Goal: Check status: Check status

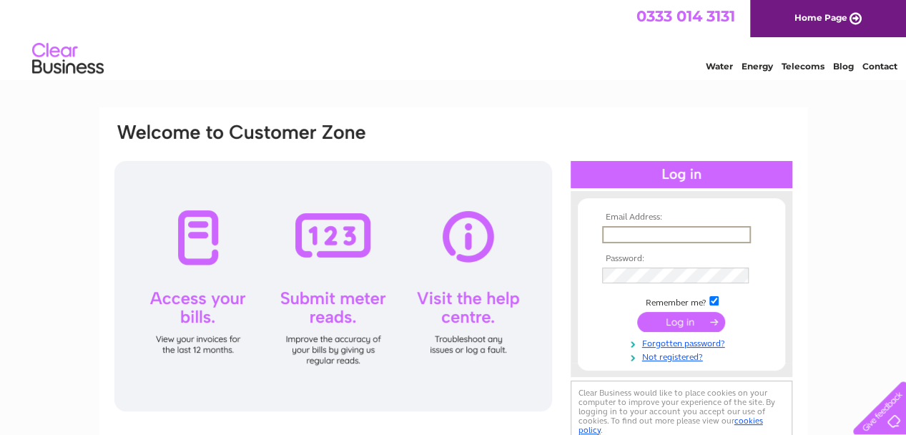
click at [680, 235] on input "text" at bounding box center [676, 234] width 149 height 17
click at [644, 232] on input "text" at bounding box center [675, 234] width 147 height 16
click at [647, 237] on input "text" at bounding box center [676, 234] width 149 height 17
click at [634, 231] on input "text" at bounding box center [676, 234] width 149 height 17
type input "cooper849@btinternet.com"
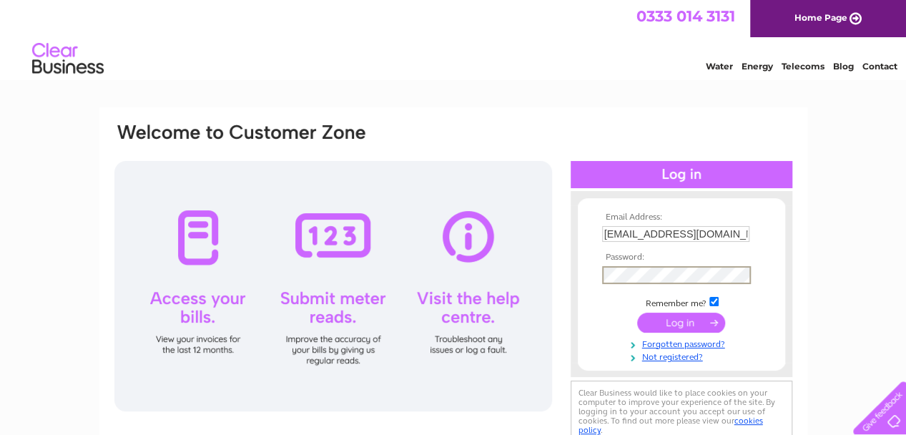
click at [637, 313] on input "submit" at bounding box center [681, 323] width 88 height 20
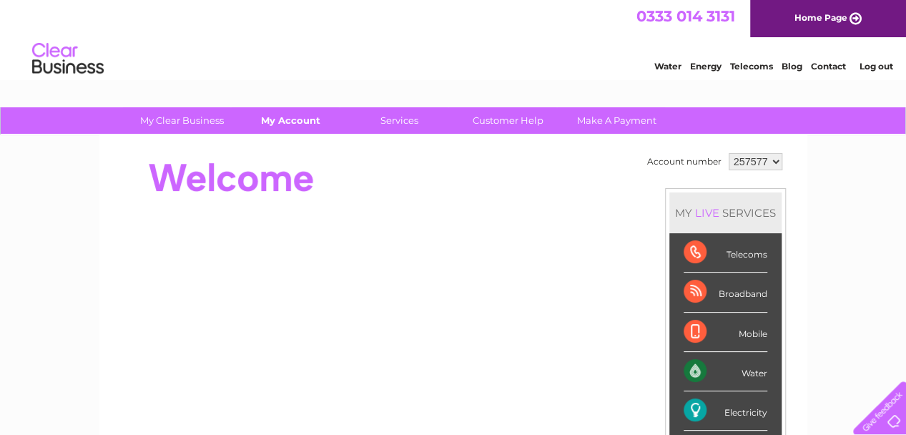
click at [298, 117] on link "My Account" at bounding box center [291, 120] width 118 height 26
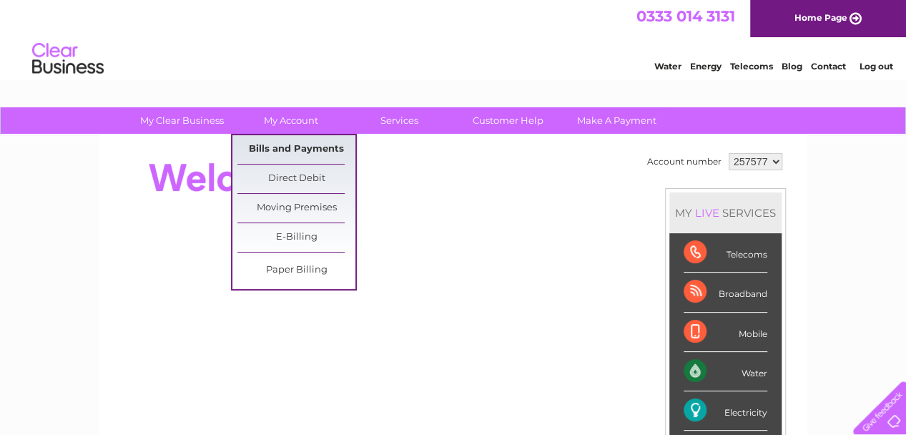
click at [300, 152] on link "Bills and Payments" at bounding box center [296, 149] width 118 height 29
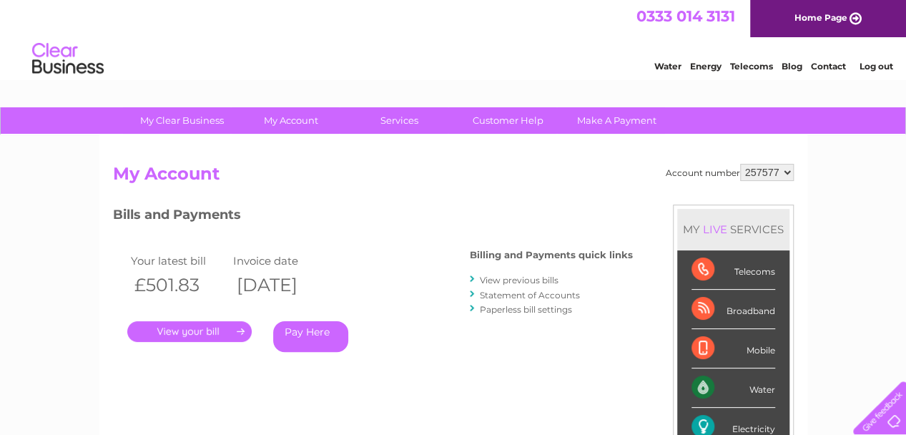
click at [532, 283] on link "View previous bills" at bounding box center [519, 280] width 79 height 11
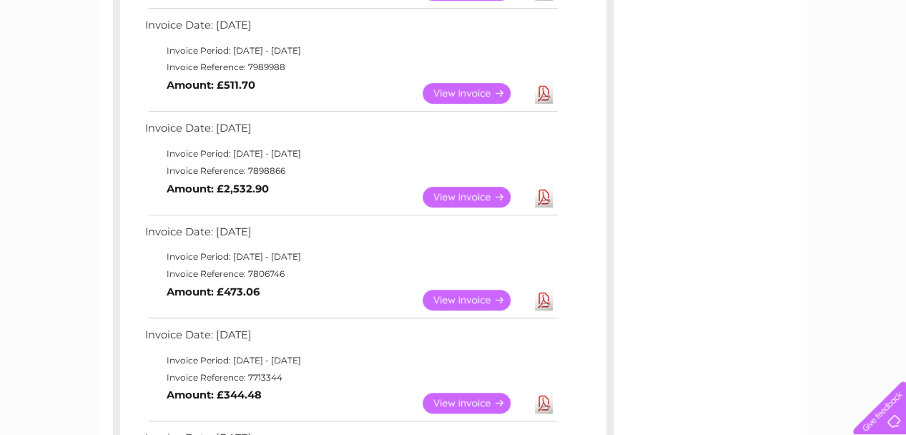
scroll to position [356, 0]
click at [480, 198] on link "View" at bounding box center [475, 197] width 105 height 21
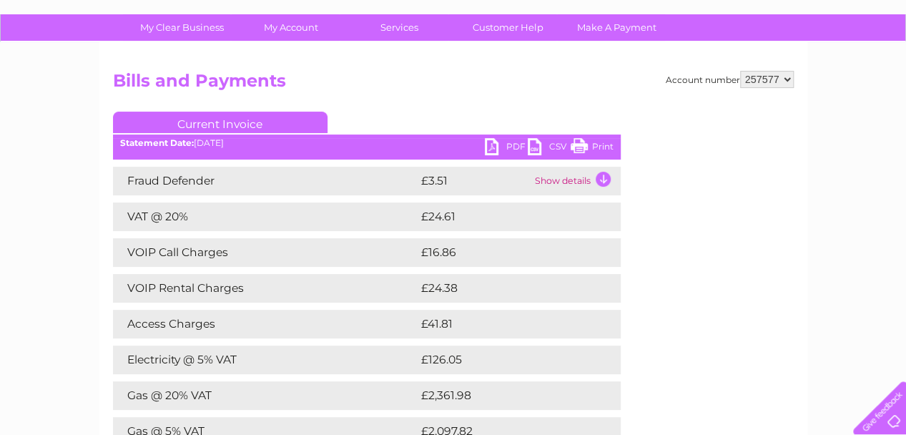
scroll to position [91, 0]
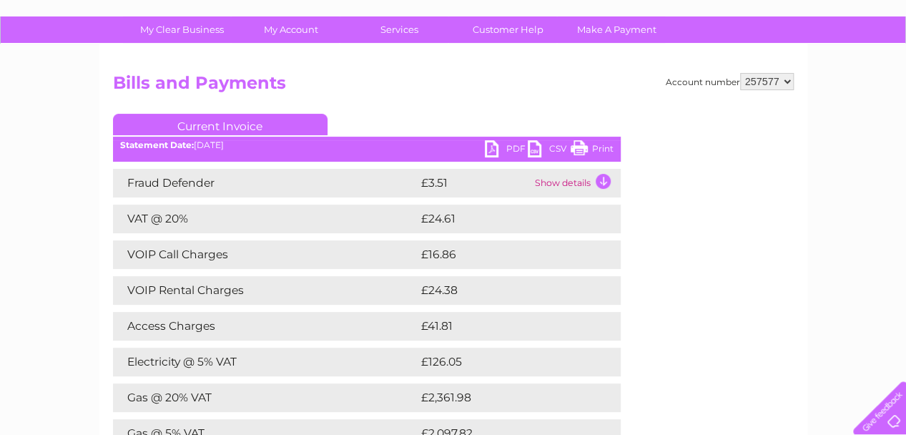
click at [504, 152] on link "PDF" at bounding box center [506, 150] width 43 height 21
click at [496, 154] on link "PDF" at bounding box center [506, 150] width 43 height 21
click at [288, 35] on link "My Account" at bounding box center [291, 29] width 118 height 26
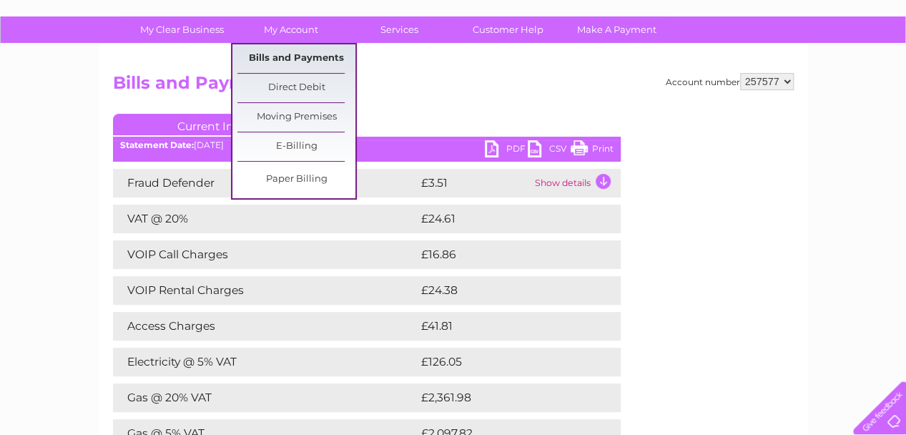
click at [308, 59] on link "Bills and Payments" at bounding box center [296, 58] width 118 height 29
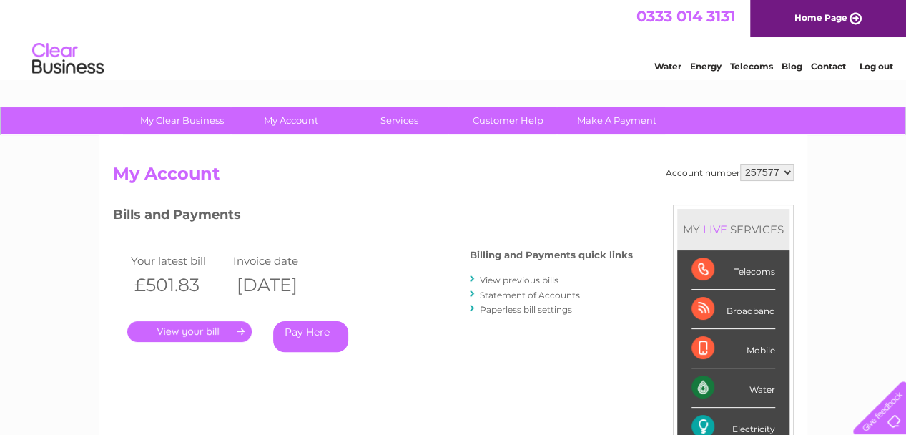
click at [555, 283] on link "View previous bills" at bounding box center [519, 280] width 79 height 11
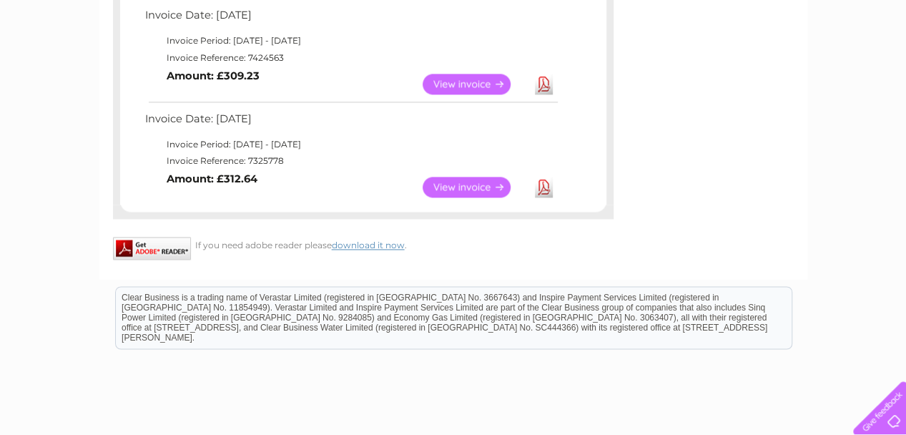
scroll to position [986, 0]
click at [475, 187] on link "View" at bounding box center [475, 187] width 105 height 21
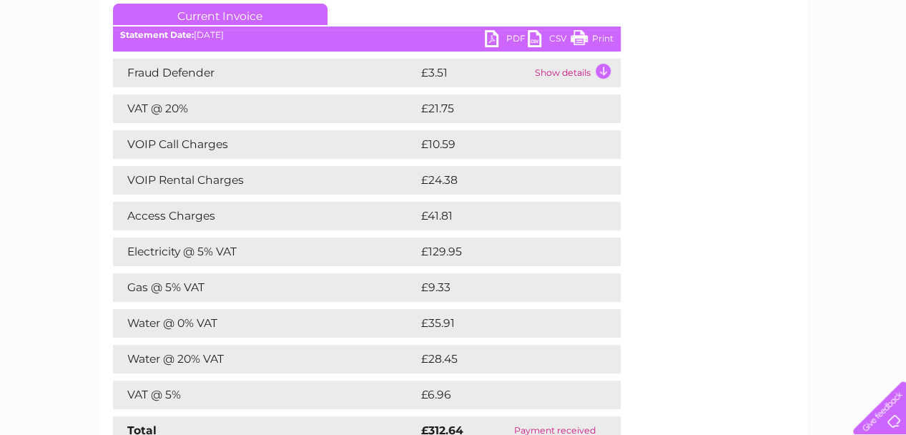
scroll to position [198, 0]
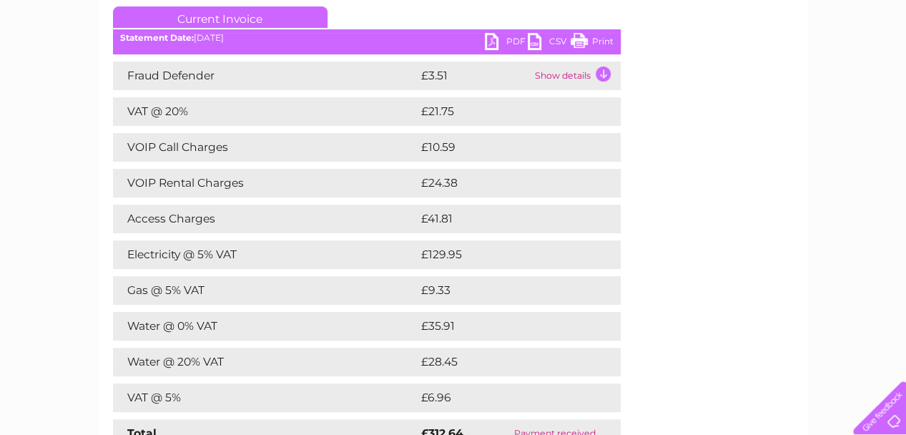
click at [499, 41] on link "PDF" at bounding box center [506, 43] width 43 height 21
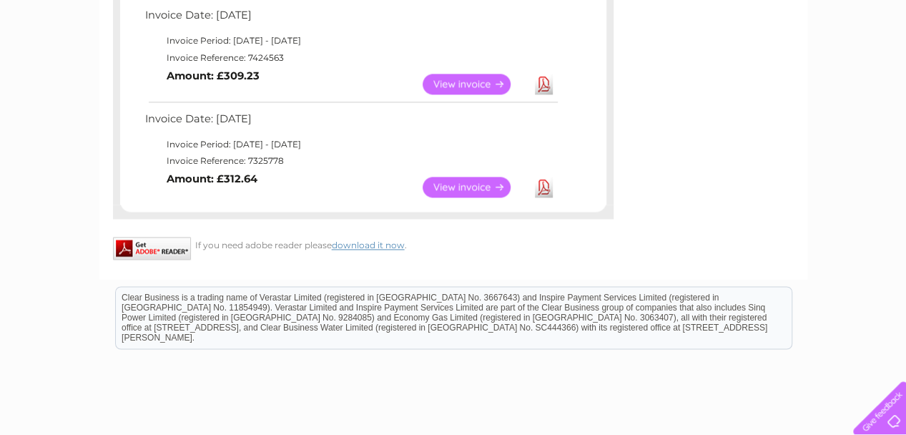
click at [463, 86] on link "View" at bounding box center [475, 84] width 105 height 21
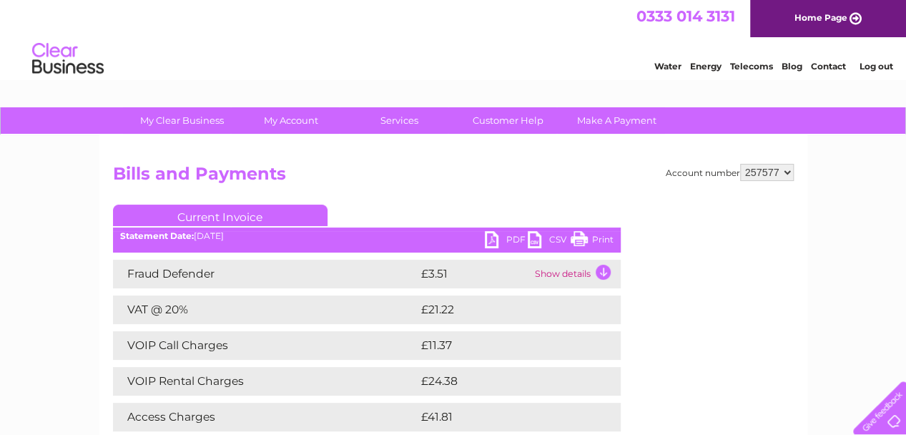
click at [515, 237] on link "PDF" at bounding box center [506, 241] width 43 height 21
click at [514, 243] on link "PDF" at bounding box center [506, 241] width 43 height 21
click at [505, 245] on link "PDF" at bounding box center [506, 241] width 43 height 21
click at [506, 243] on link "PDF" at bounding box center [506, 241] width 43 height 21
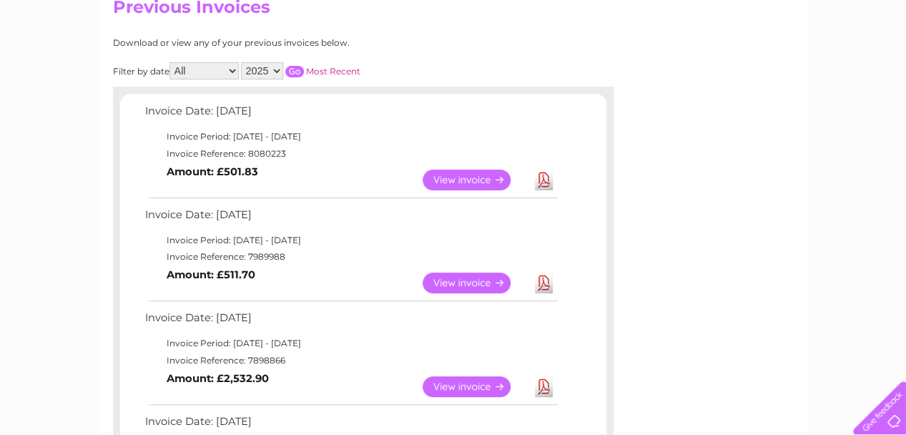
scroll to position [65, 0]
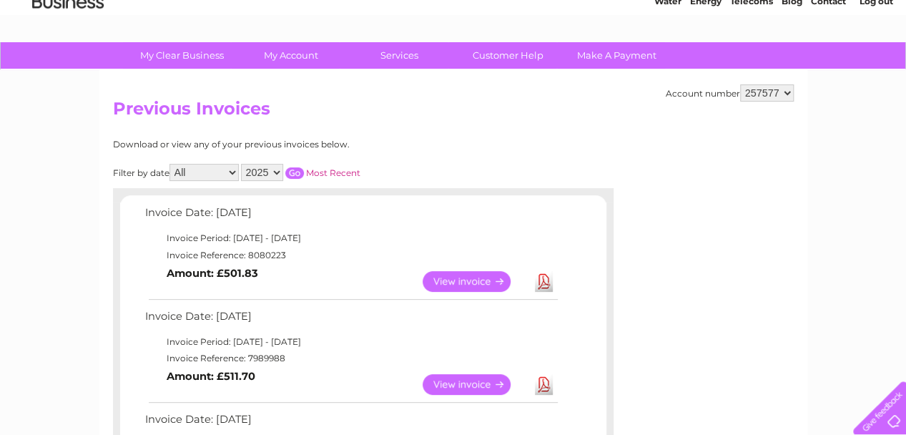
click at [276, 169] on select "2025 2024 2023 2022" at bounding box center [262, 172] width 42 height 17
select select "2024"
click at [242, 164] on select "2025 2024 2023 2022" at bounding box center [262, 172] width 42 height 17
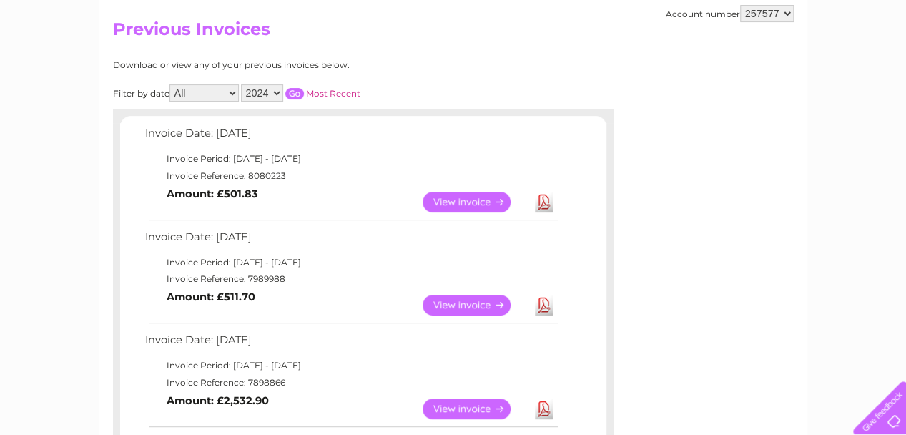
scroll to position [144, 0]
click at [296, 96] on input "button" at bounding box center [294, 93] width 19 height 11
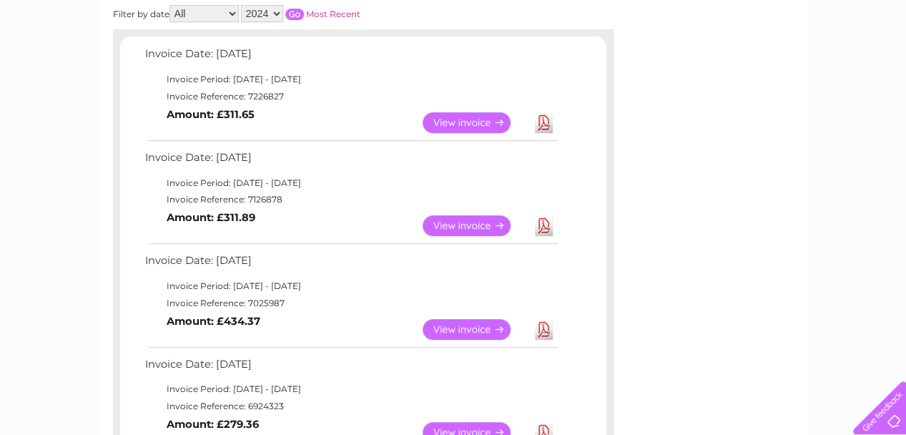
scroll to position [225, 0]
click at [484, 222] on link "View" at bounding box center [475, 225] width 105 height 21
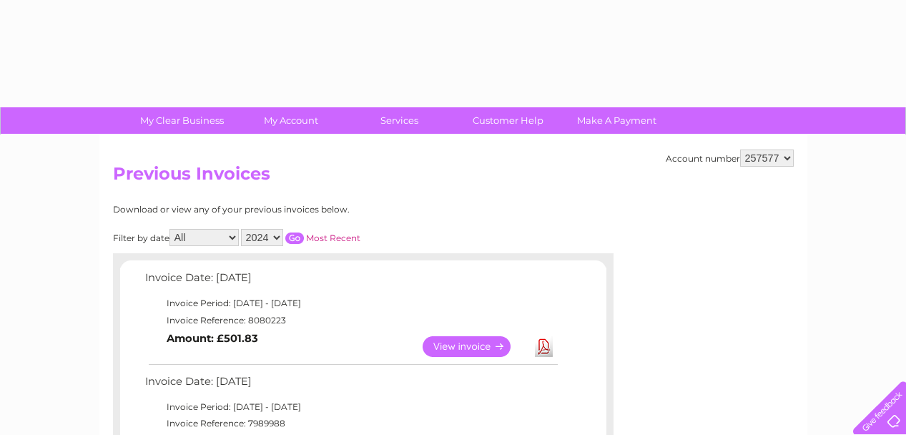
select select "2024"
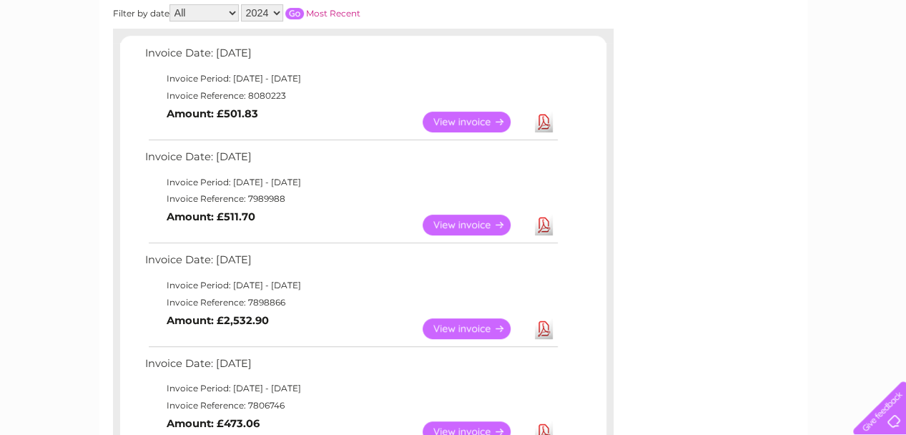
click at [300, 14] on input "button" at bounding box center [294, 13] width 19 height 11
click at [480, 326] on link "View" at bounding box center [475, 328] width 105 height 21
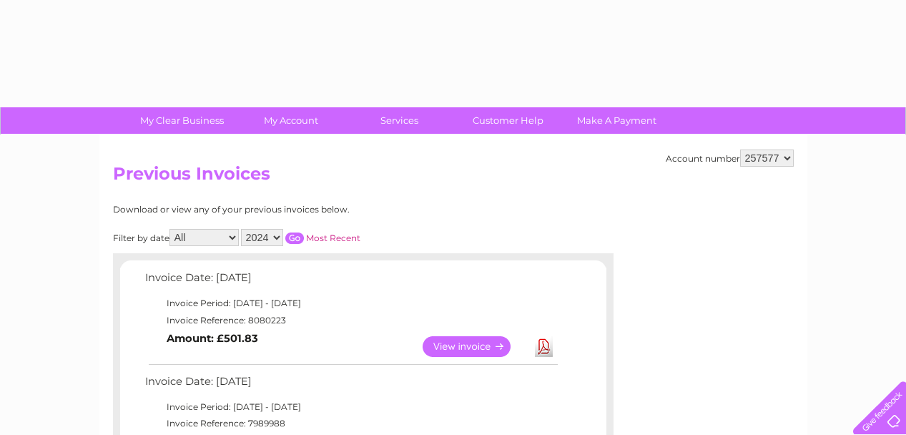
select select "2024"
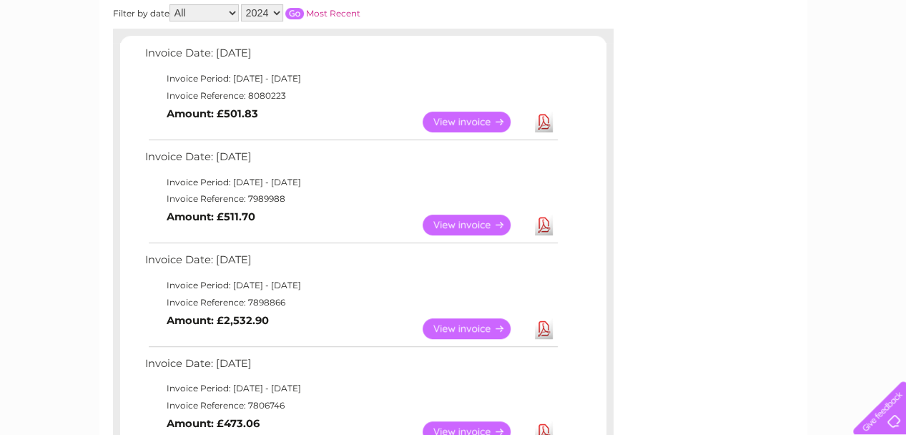
click at [297, 10] on input "button" at bounding box center [294, 13] width 19 height 11
click at [490, 119] on link "View" at bounding box center [475, 122] width 105 height 21
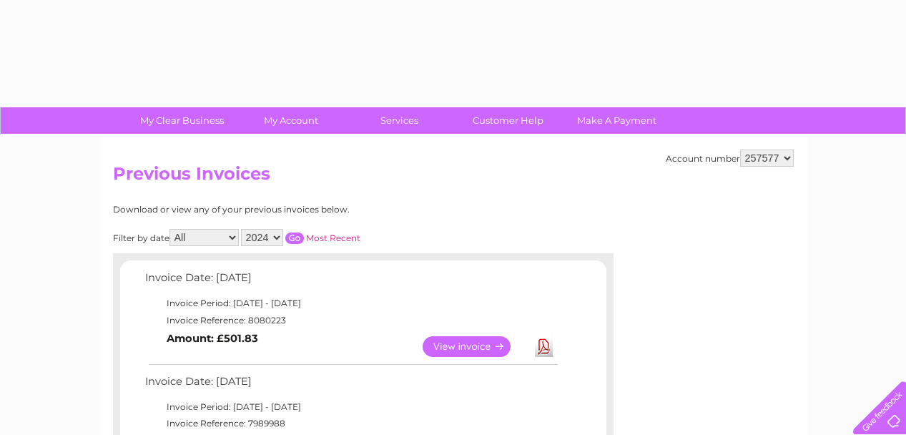
select select "2024"
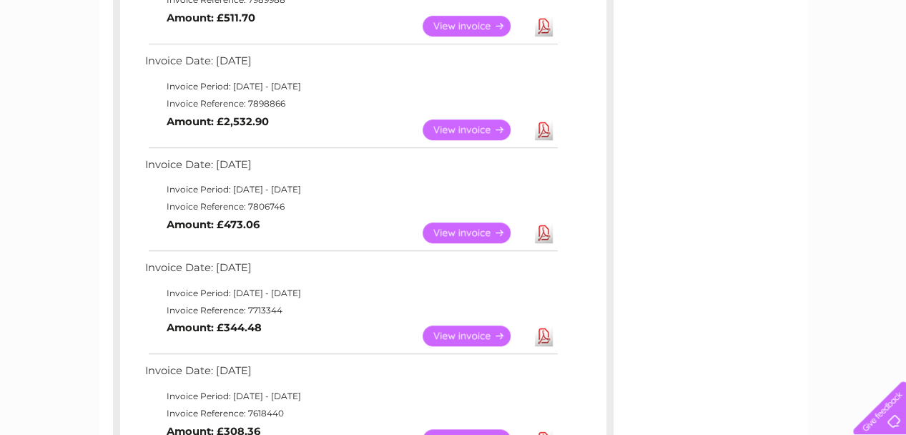
scroll to position [449, 0]
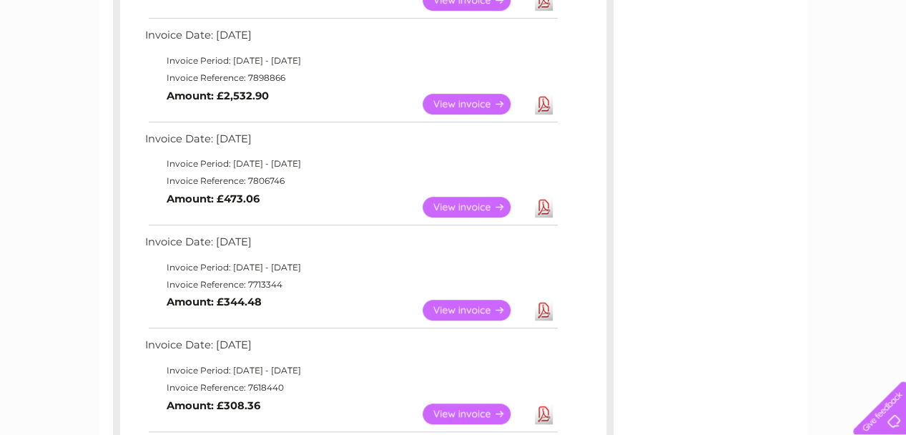
click at [482, 312] on link "View" at bounding box center [475, 310] width 105 height 21
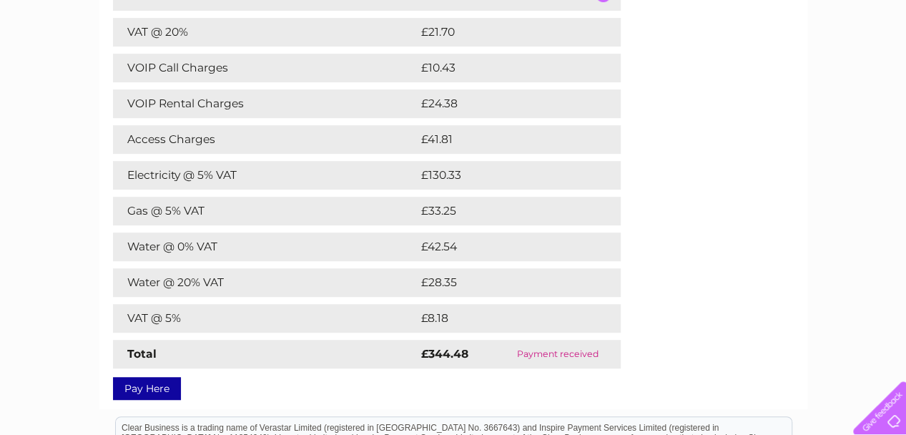
scroll to position [281, 0]
